Goal: Task Accomplishment & Management: Use online tool/utility

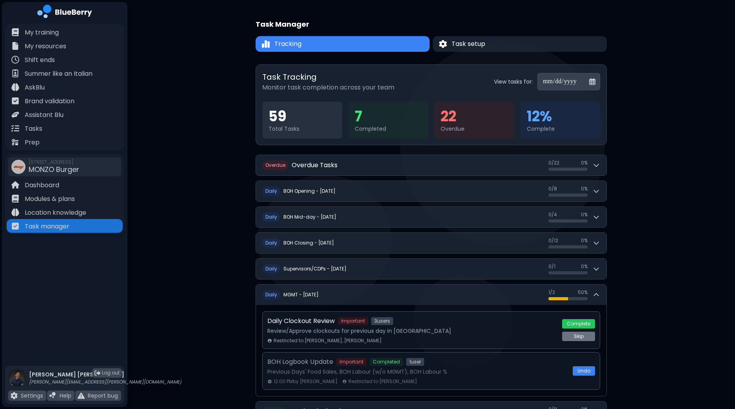
scroll to position [59, 0]
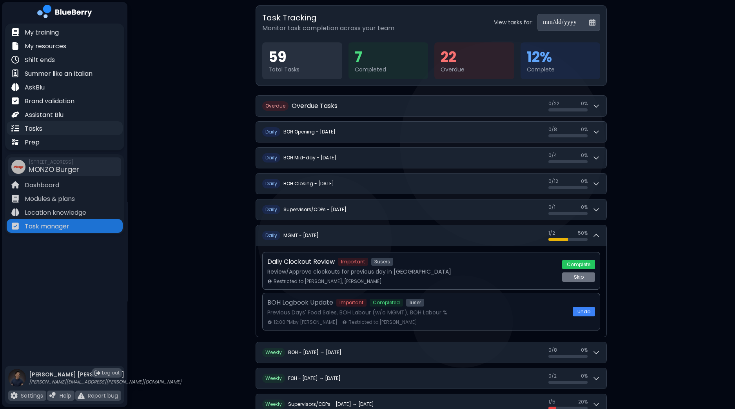
click at [39, 122] on div "Tasks" at bounding box center [65, 128] width 116 height 14
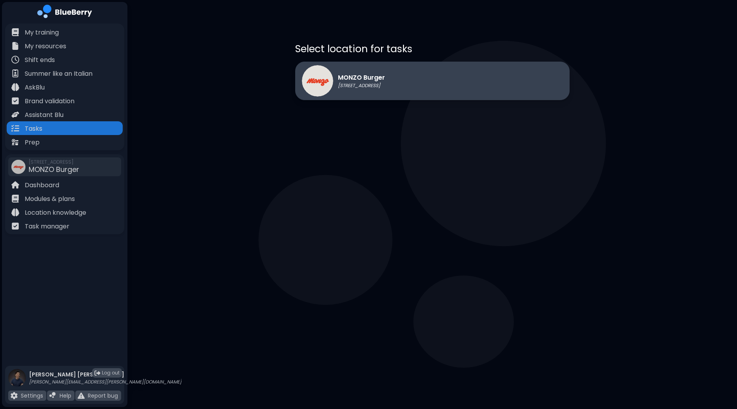
click at [377, 79] on p "MONZO Burger" at bounding box center [361, 77] width 47 height 9
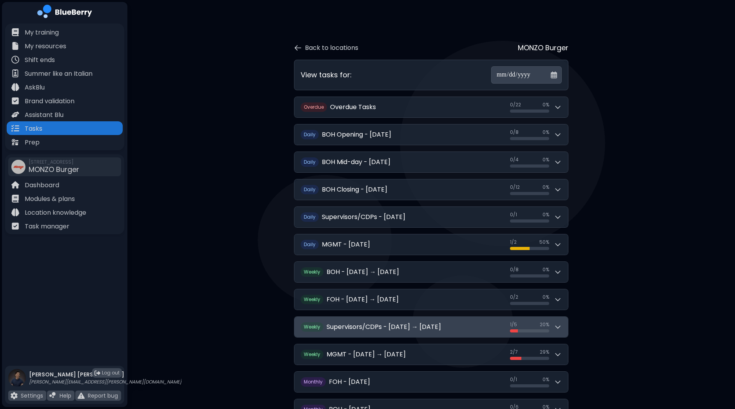
click at [565, 329] on button "W eekly Supervisors/CDPs - [DATE] → [DATE] 1 / 5 1 / 5 20 %" at bounding box center [431, 326] width 274 height 20
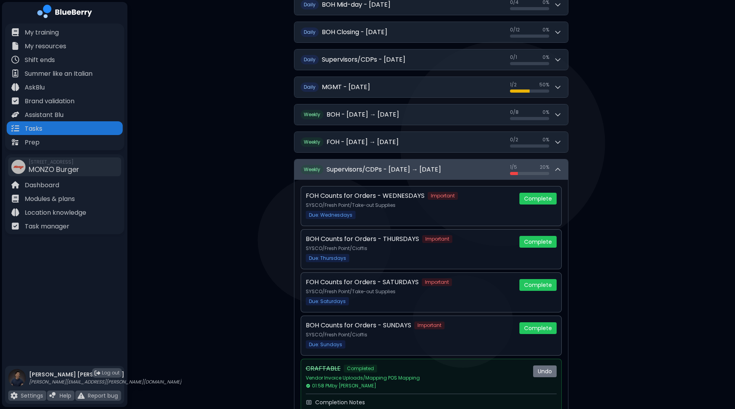
scroll to position [158, 0]
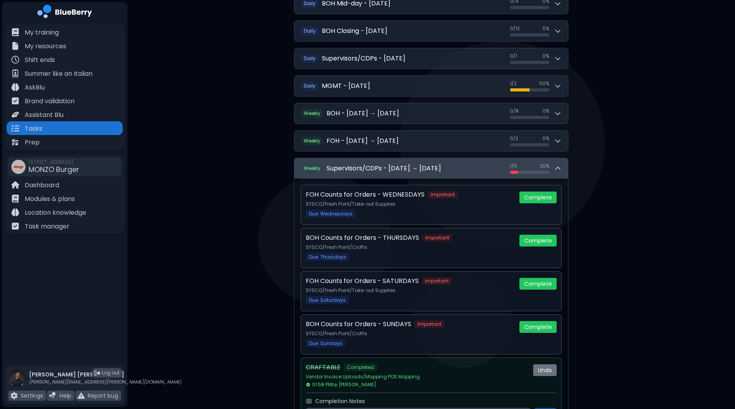
click at [565, 329] on div "FOH Counts for Orders - WEDNESDAYS Important SYSCO/Fresh Point/Take-out Supplie…" at bounding box center [431, 305] width 274 height 254
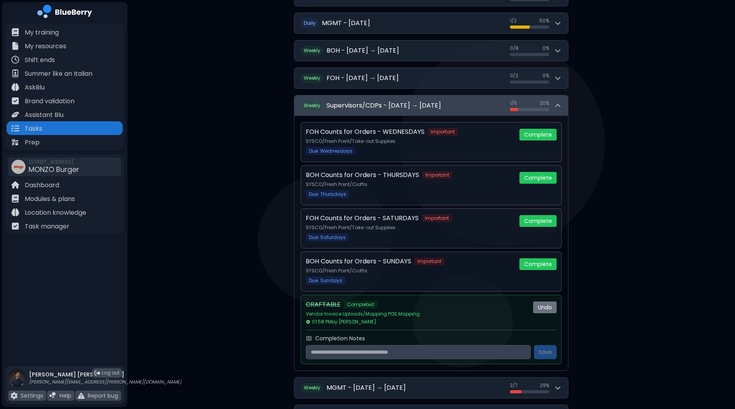
scroll to position [220, 0]
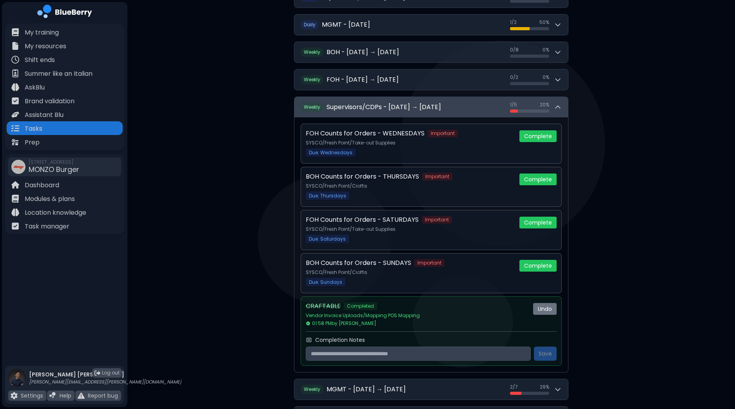
click at [563, 103] on button "W eekly Supervisors/CDPs - [DATE] → [DATE] 1 / 5 1 / 5 20 %" at bounding box center [431, 107] width 274 height 20
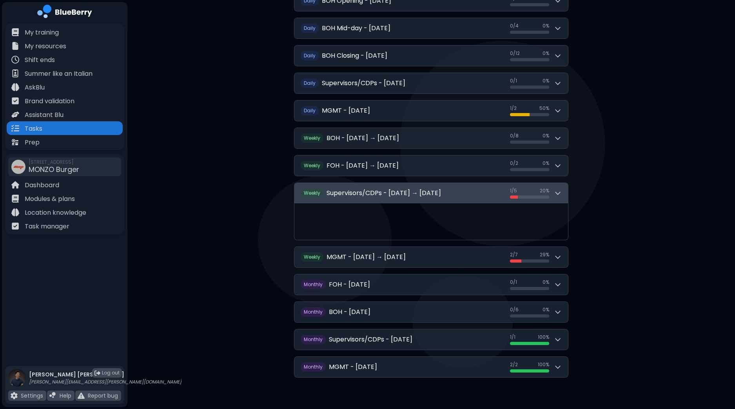
scroll to position [94, 0]
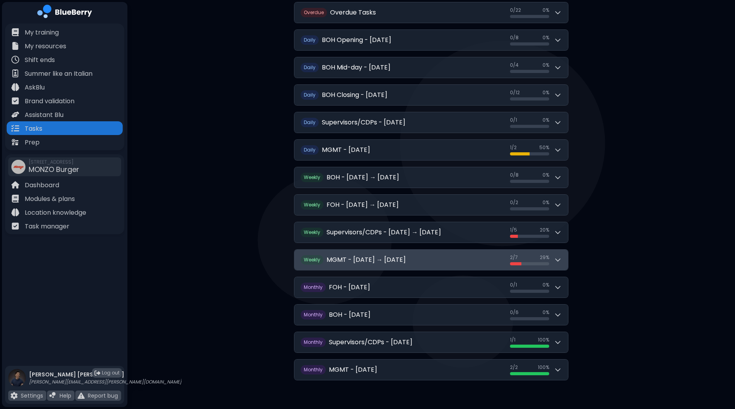
click at [557, 251] on button "W eekly MGMT - [DATE] → [DATE] 2 / 7 2 / 7 29 %" at bounding box center [431, 259] width 274 height 20
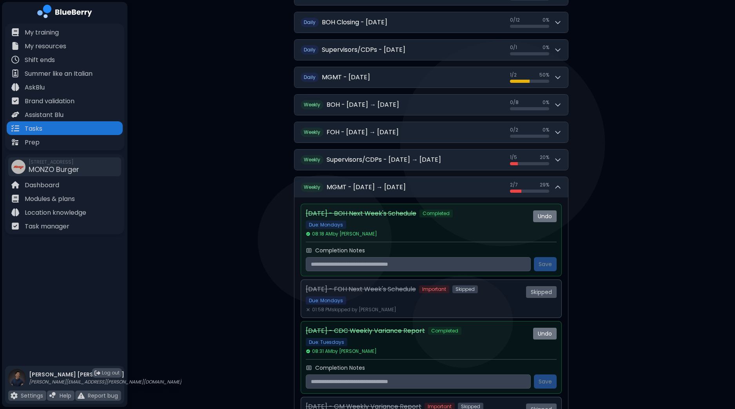
scroll to position [133, 0]
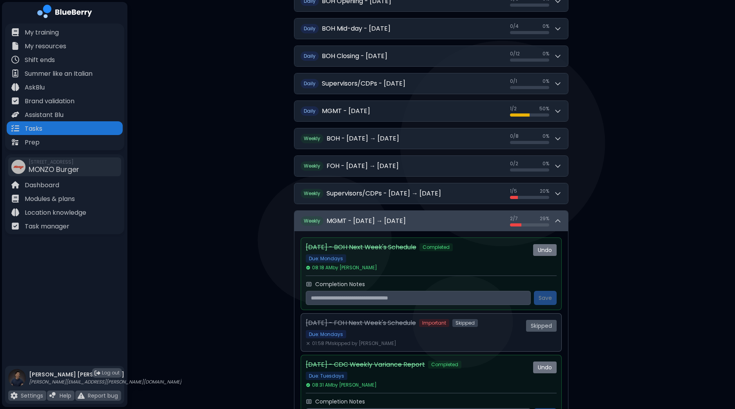
click at [560, 221] on icon at bounding box center [558, 221] width 8 height 8
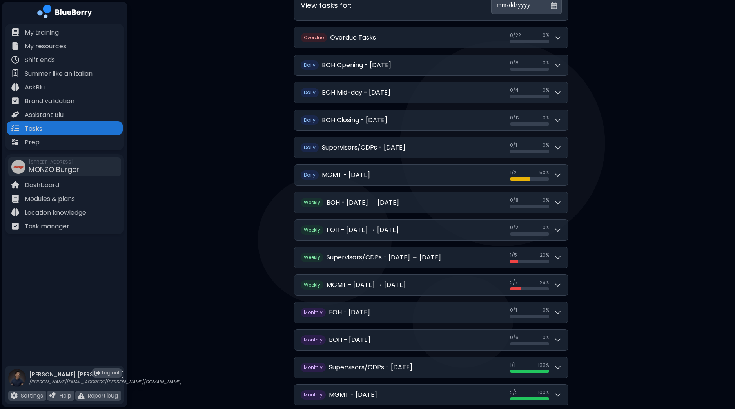
scroll to position [67, 0]
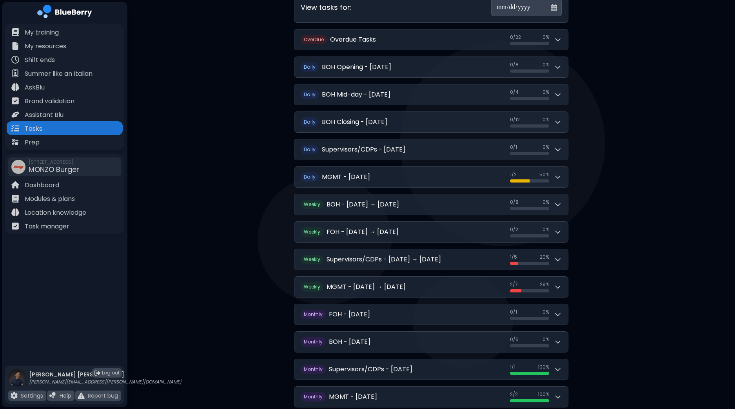
click at [569, 152] on div "**********" at bounding box center [431, 189] width 351 height 460
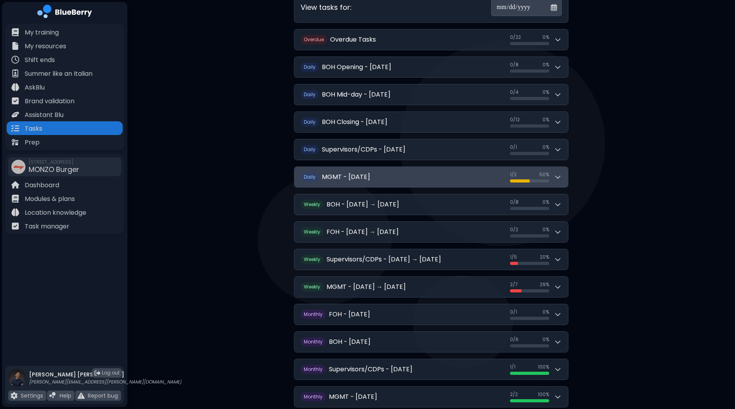
click at [561, 178] on icon at bounding box center [558, 177] width 8 height 8
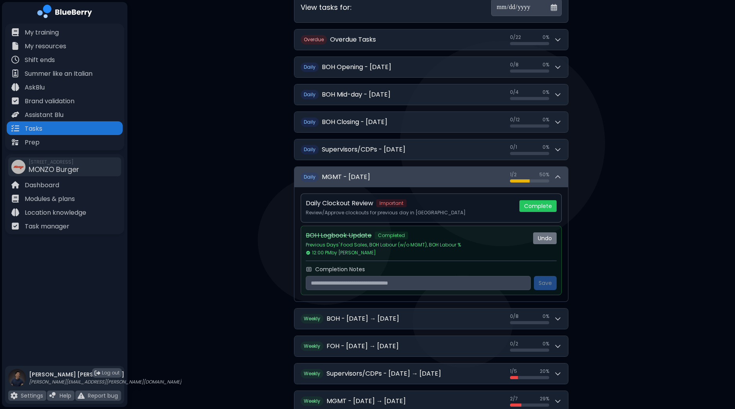
click at [561, 178] on icon at bounding box center [558, 177] width 8 height 8
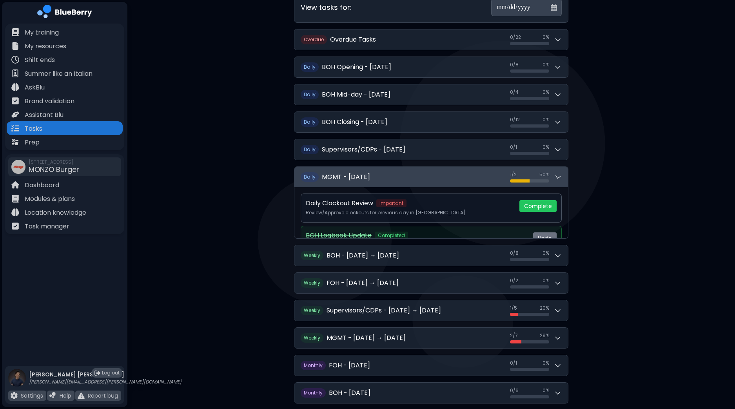
click at [561, 178] on icon at bounding box center [557, 176] width 9 height 9
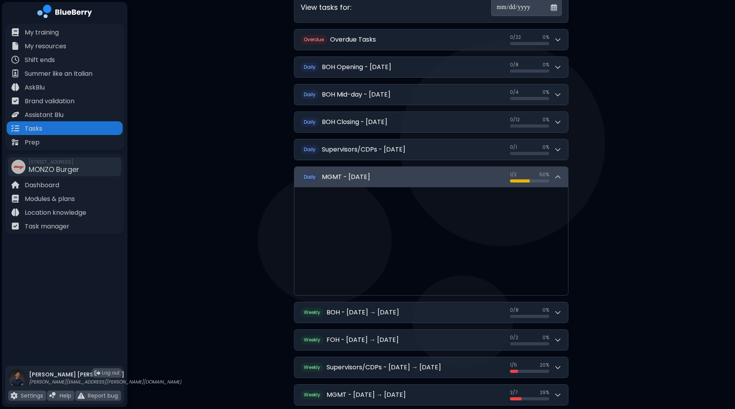
click at [561, 178] on icon at bounding box center [558, 177] width 8 height 8
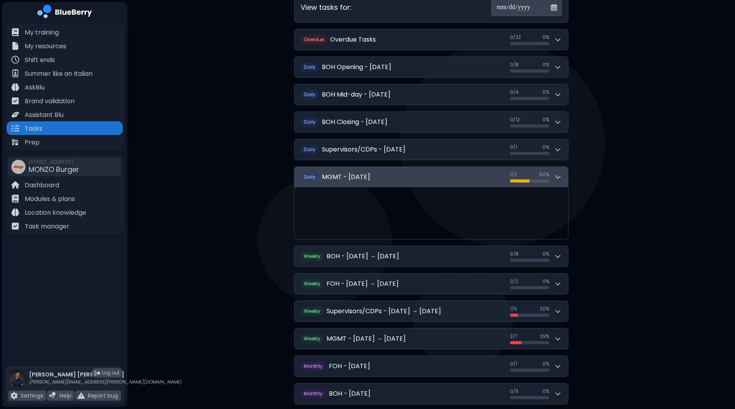
click at [561, 178] on icon at bounding box center [557, 176] width 9 height 9
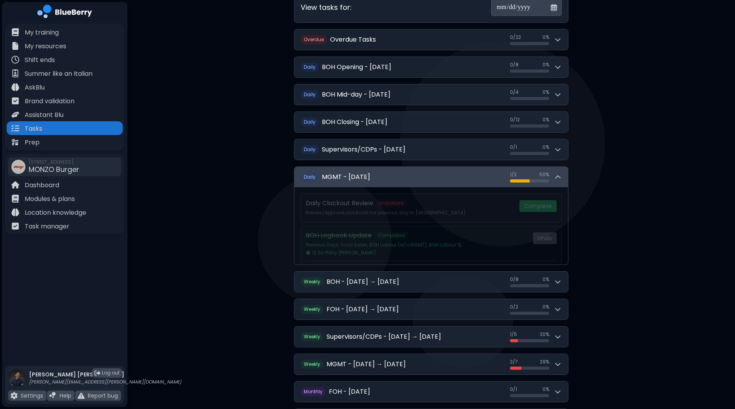
click at [561, 178] on icon at bounding box center [558, 177] width 9 height 9
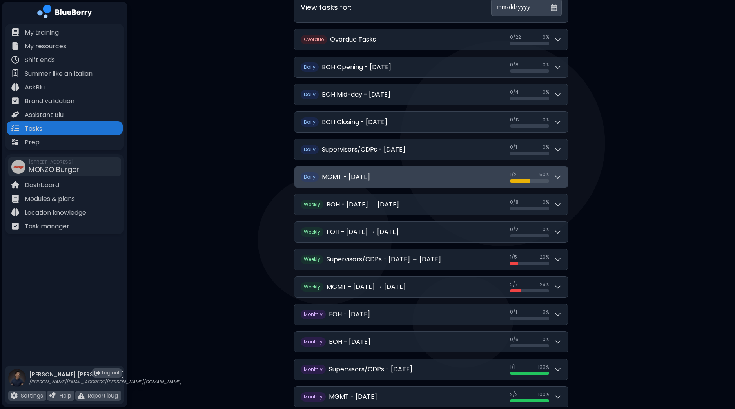
click at [561, 178] on icon at bounding box center [558, 177] width 8 height 8
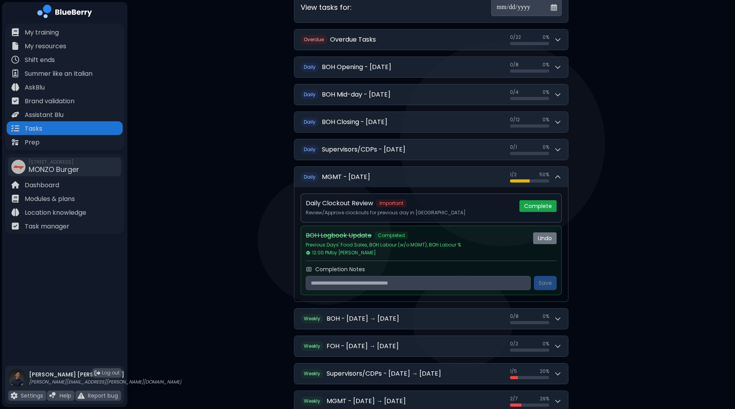
click at [545, 205] on button "Complete" at bounding box center [538, 206] width 37 height 12
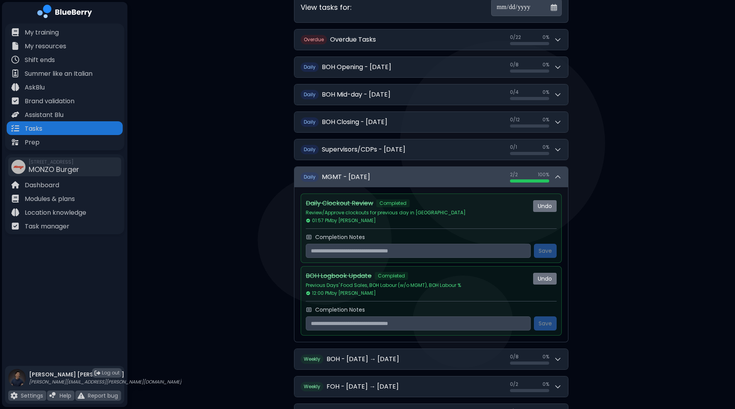
click at [558, 176] on icon at bounding box center [558, 177] width 8 height 8
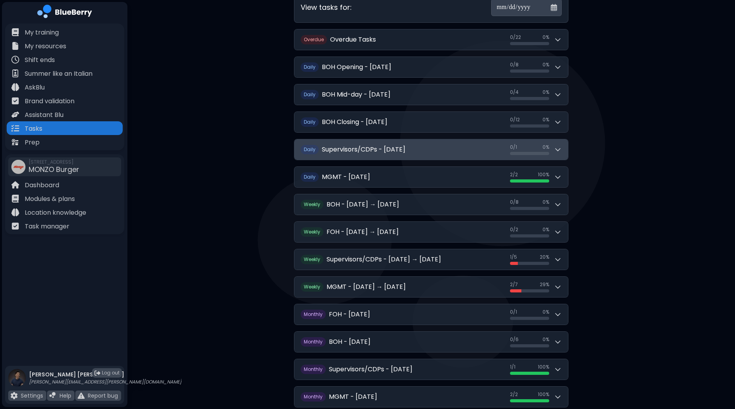
click at [561, 150] on icon at bounding box center [558, 149] width 8 height 8
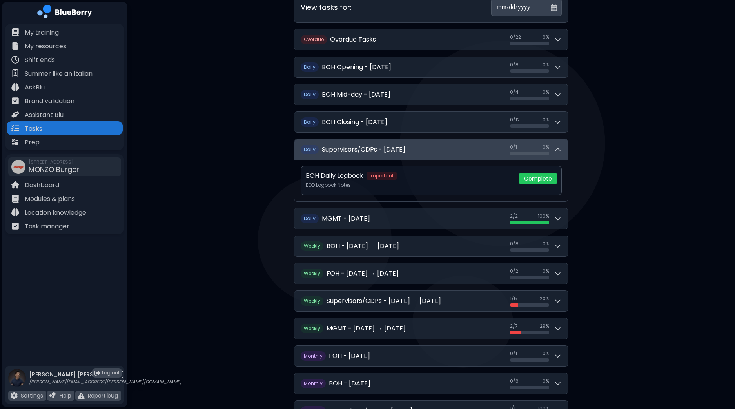
click at [561, 150] on icon at bounding box center [558, 149] width 8 height 8
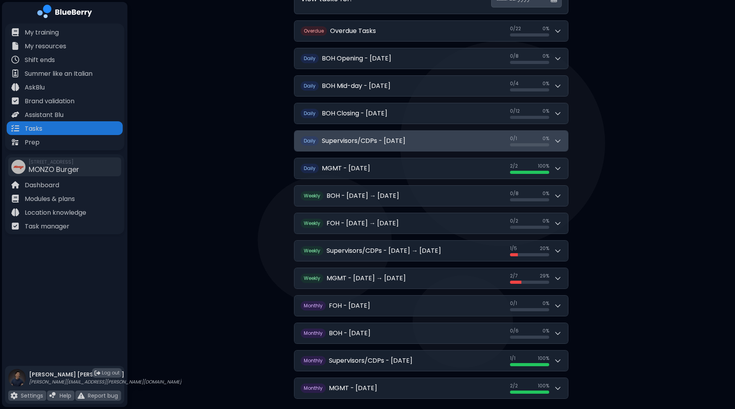
scroll to position [94, 0]
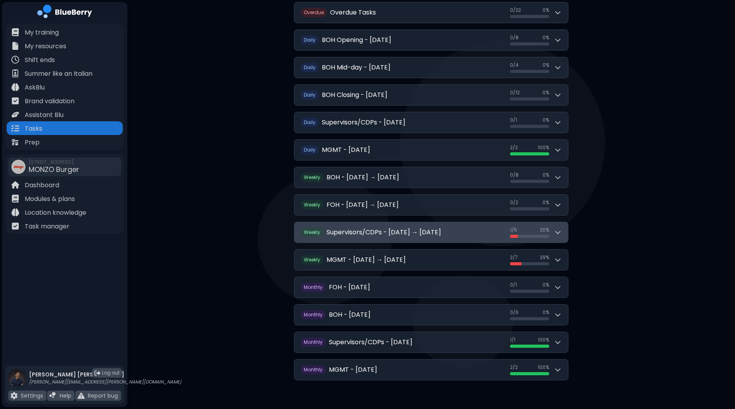
click at [393, 228] on h2 "Supervisors/CDPs - [DATE] → [DATE]" at bounding box center [384, 231] width 114 height 9
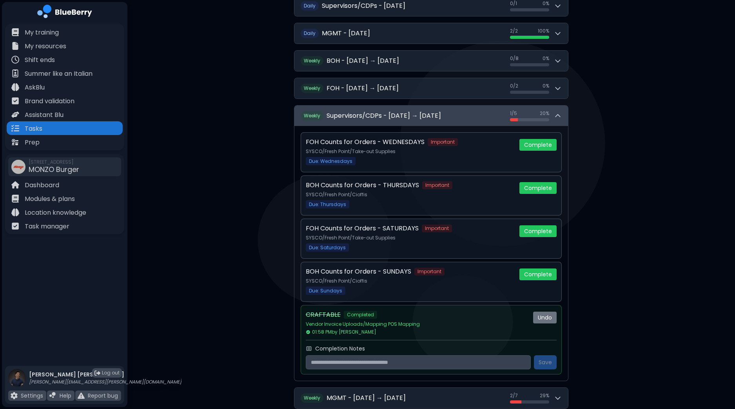
scroll to position [211, 0]
click at [391, 116] on h2 "Supervisors/CDPs - [DATE] → [DATE]" at bounding box center [384, 115] width 114 height 9
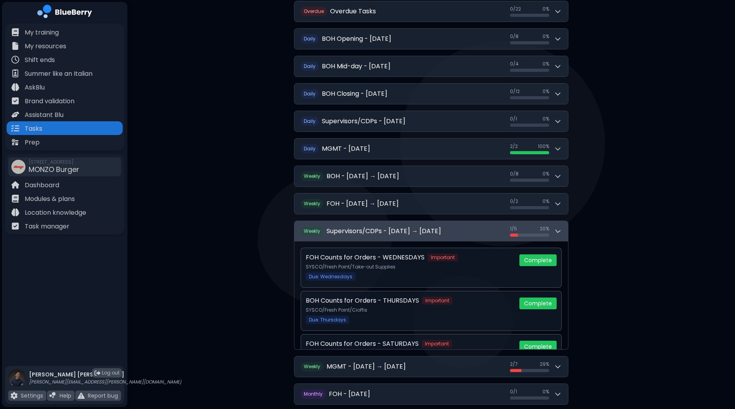
scroll to position [94, 0]
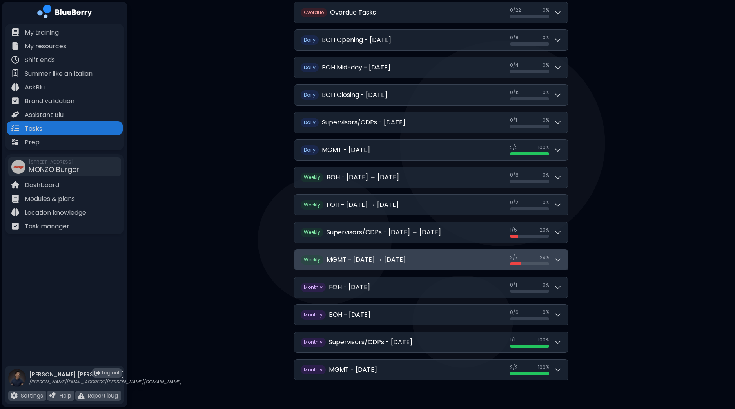
click at [409, 258] on button "W eekly MGMT - [DATE] → [DATE] 2 / 7 2 / 7 29 %" at bounding box center [431, 259] width 274 height 20
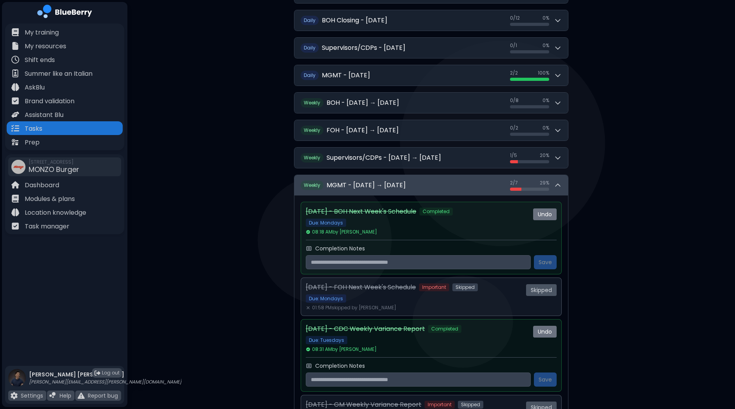
scroll to position [164, 0]
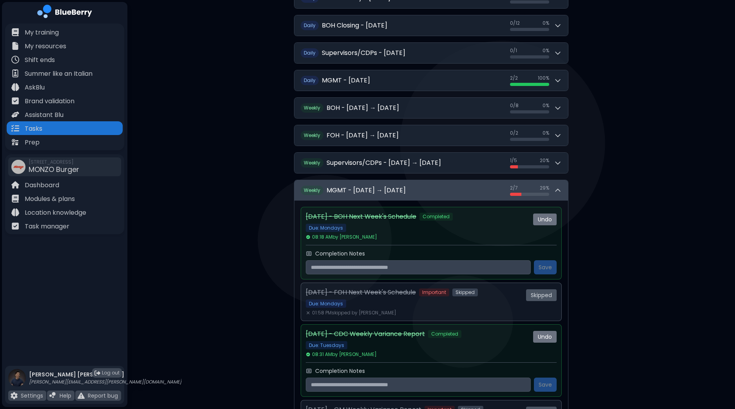
click at [393, 191] on h2 "MGMT - [DATE] → [DATE]" at bounding box center [366, 189] width 79 height 9
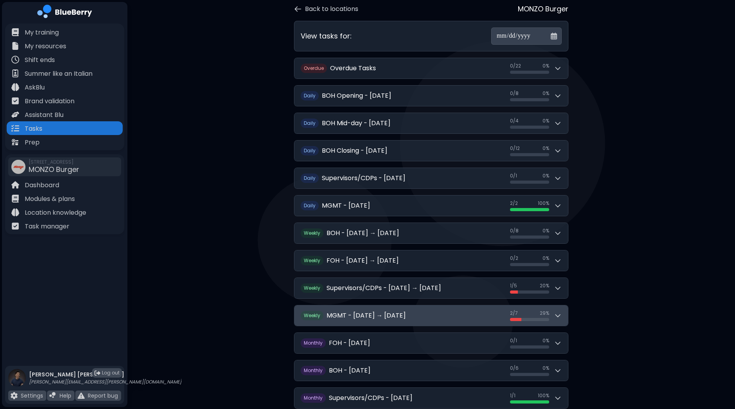
scroll to position [37, 0]
